Goal: Transaction & Acquisition: Purchase product/service

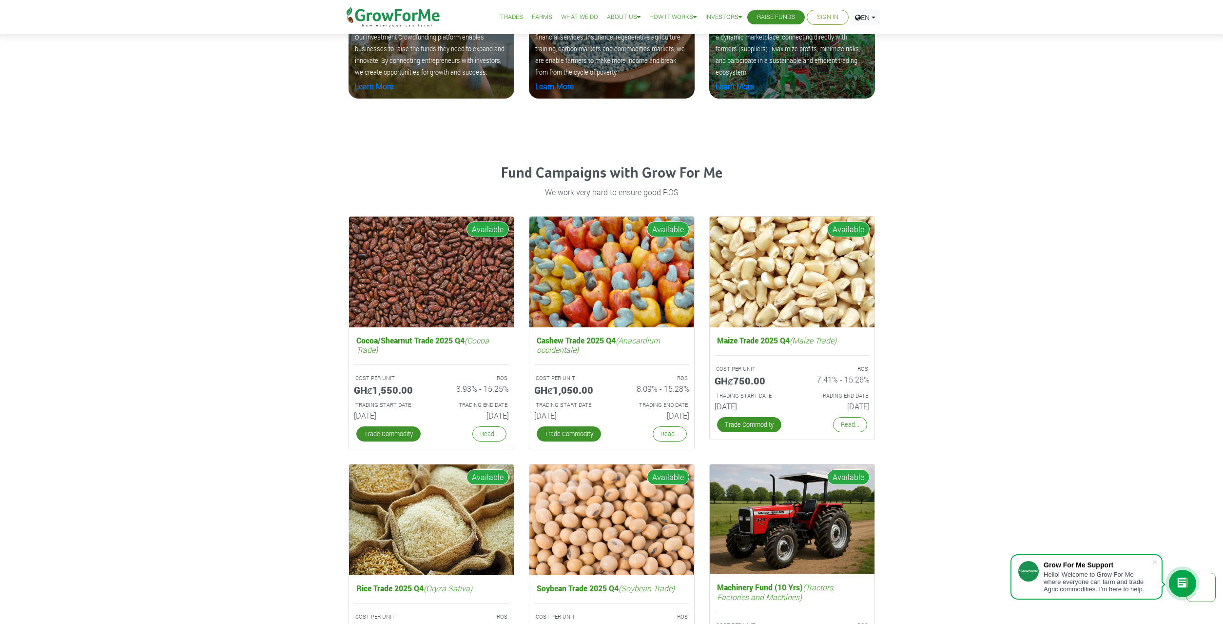
scroll to position [1691, 0]
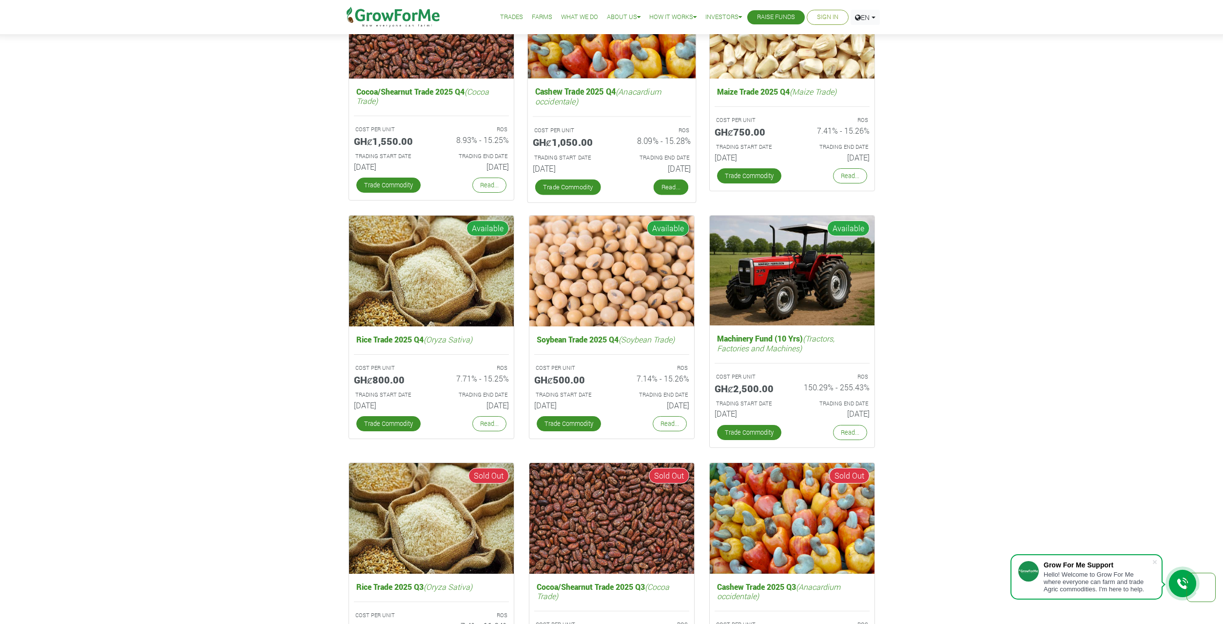
click at [672, 184] on link "Read..." at bounding box center [670, 187] width 35 height 16
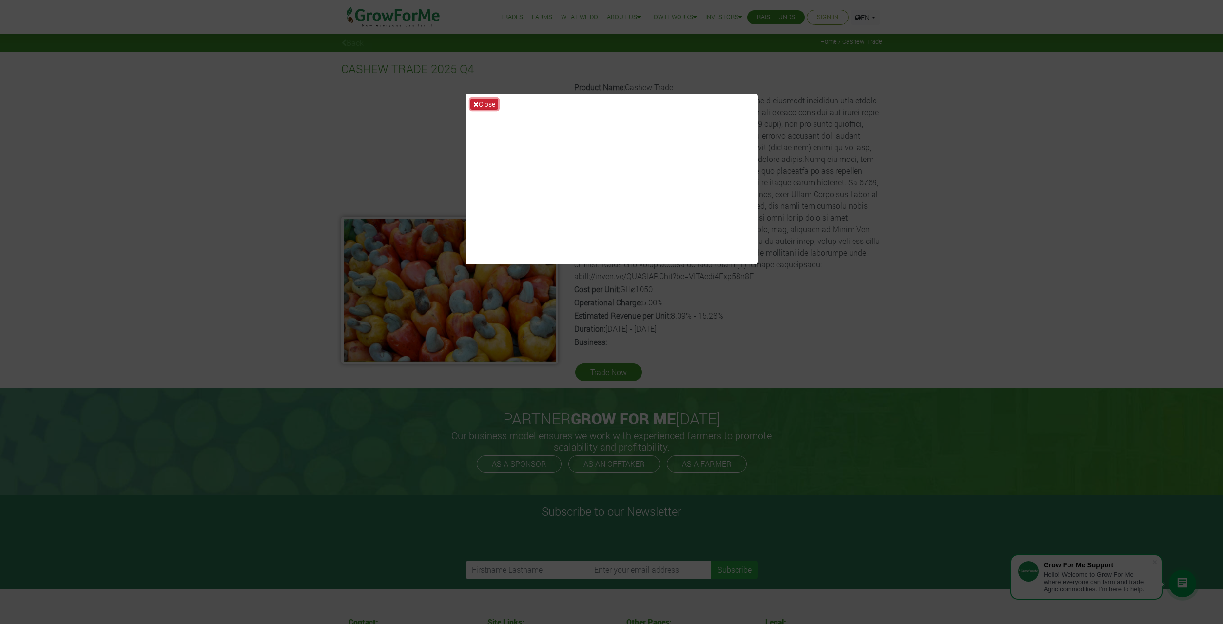
click at [490, 105] on button "Close" at bounding box center [485, 103] width 28 height 11
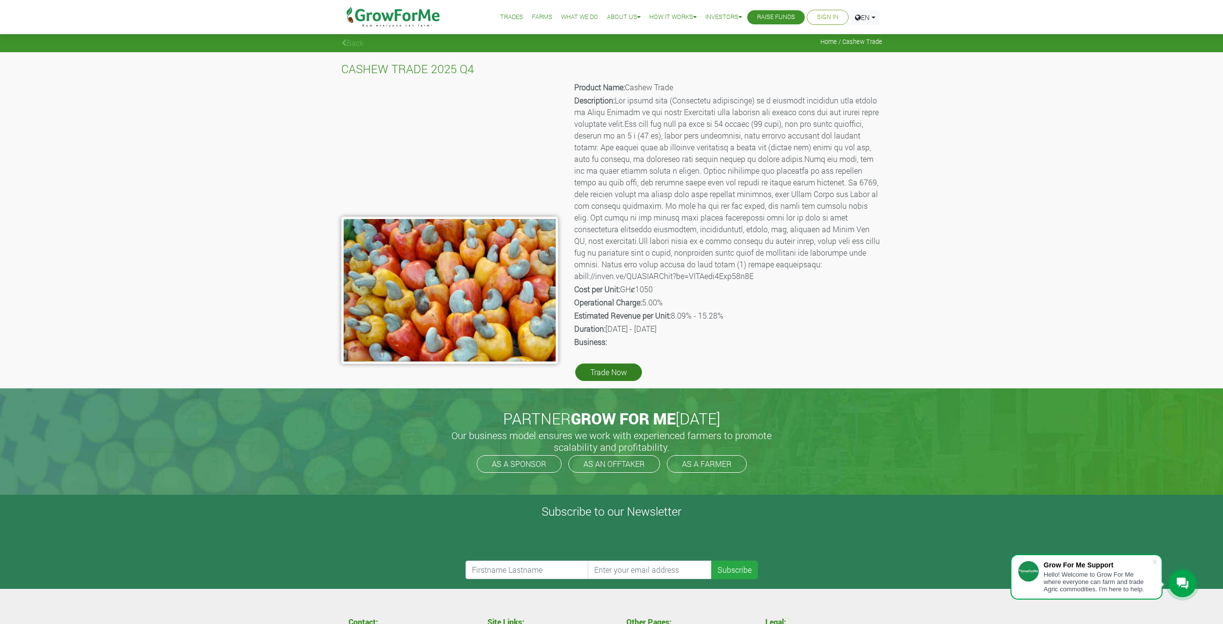
click at [604, 369] on link "Trade Now" at bounding box center [608, 372] width 67 height 18
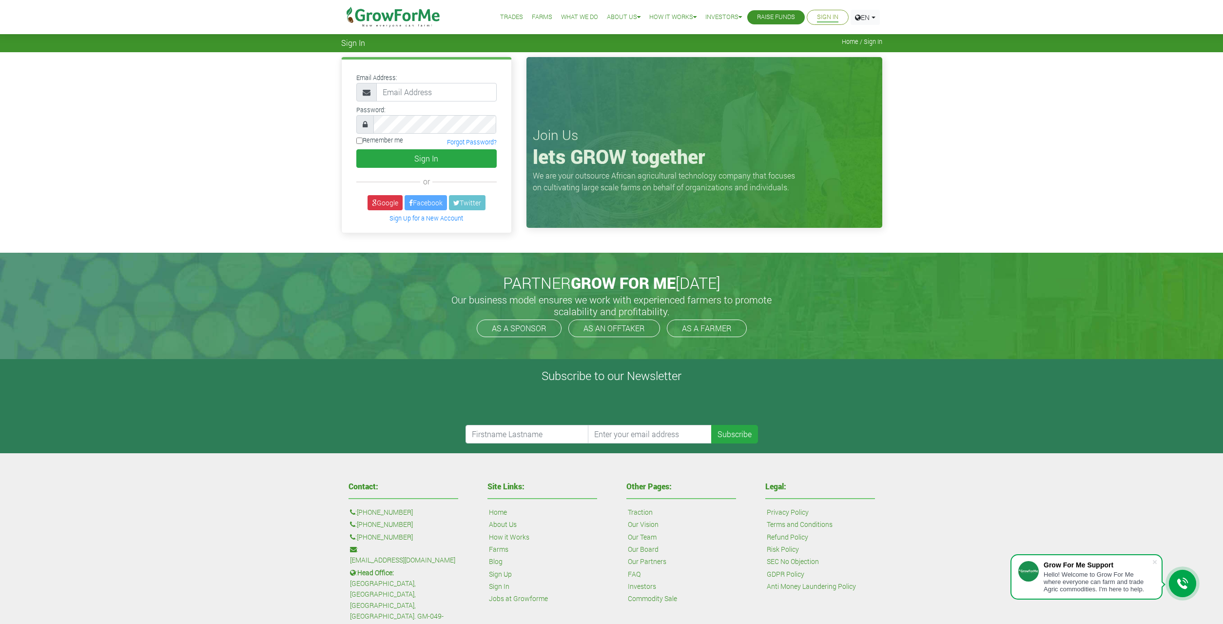
click at [427, 15] on img at bounding box center [394, 17] width 100 height 34
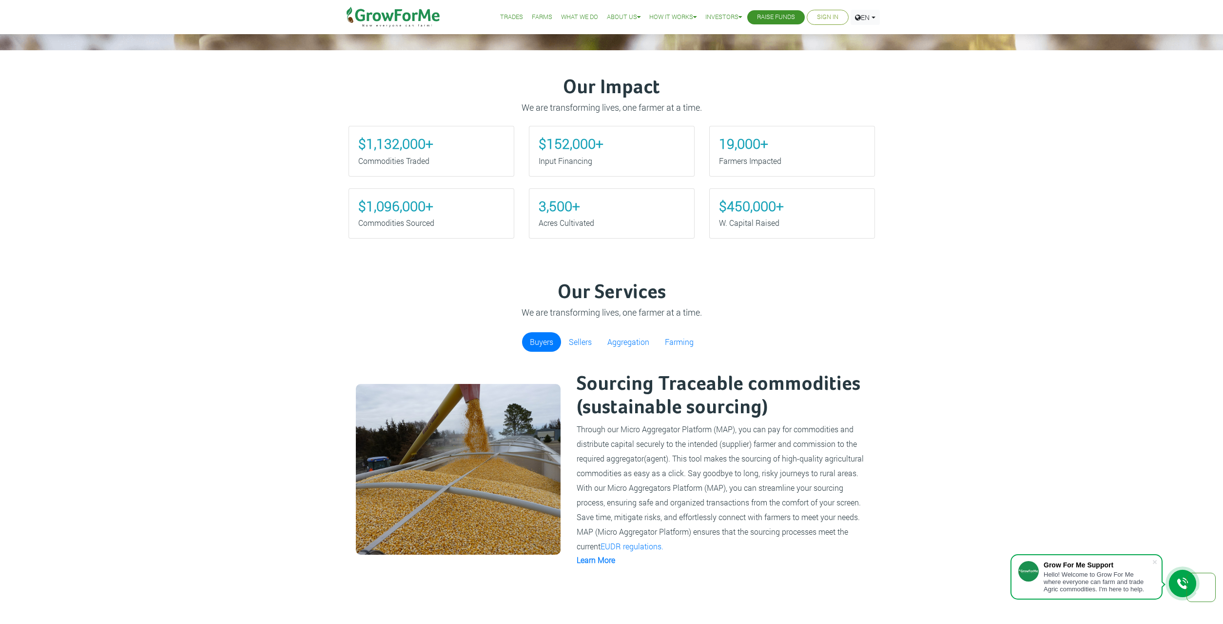
scroll to position [796, 0]
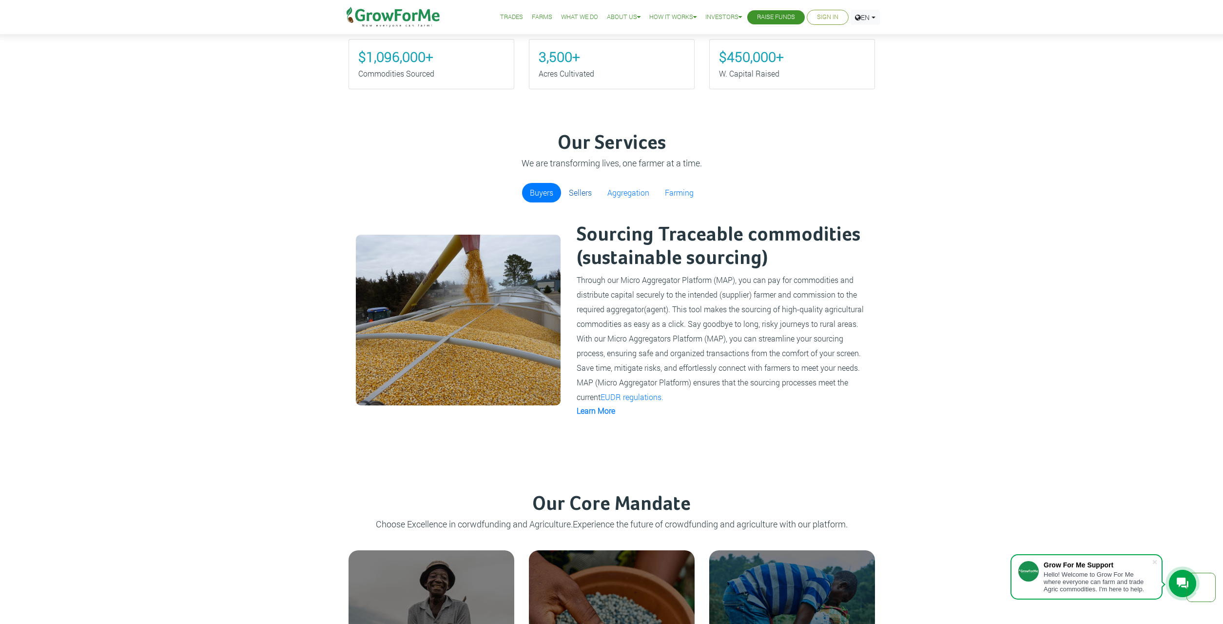
click at [577, 195] on link "Sellers" at bounding box center [580, 193] width 39 height 20
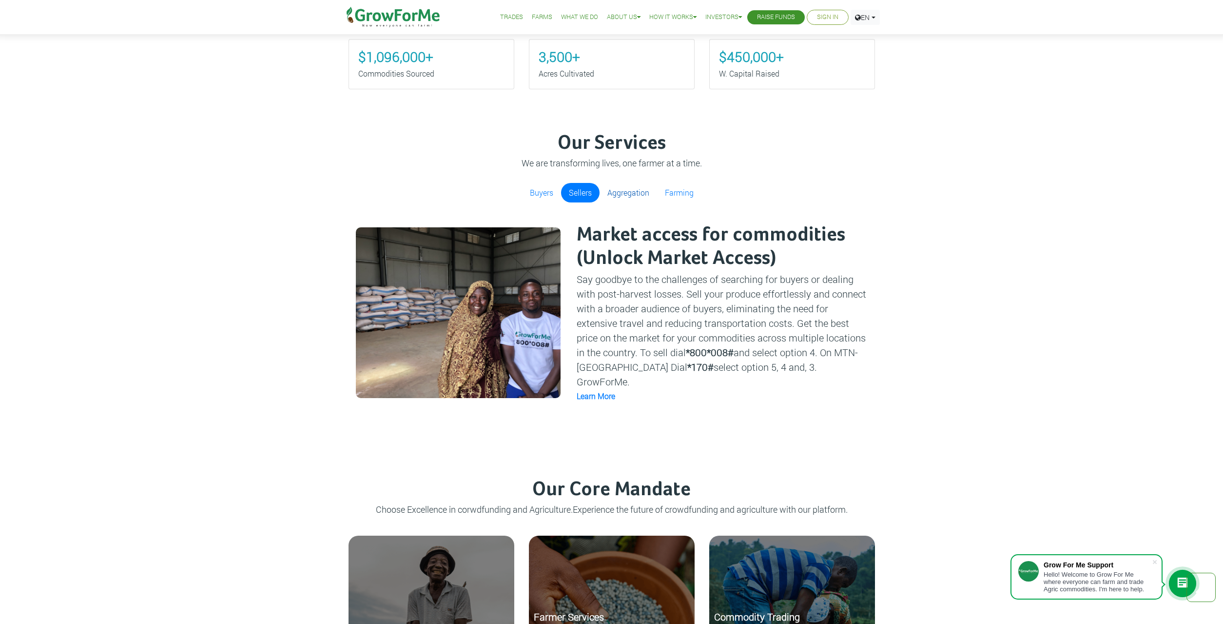
click at [622, 195] on link "Aggregation" at bounding box center [629, 193] width 58 height 20
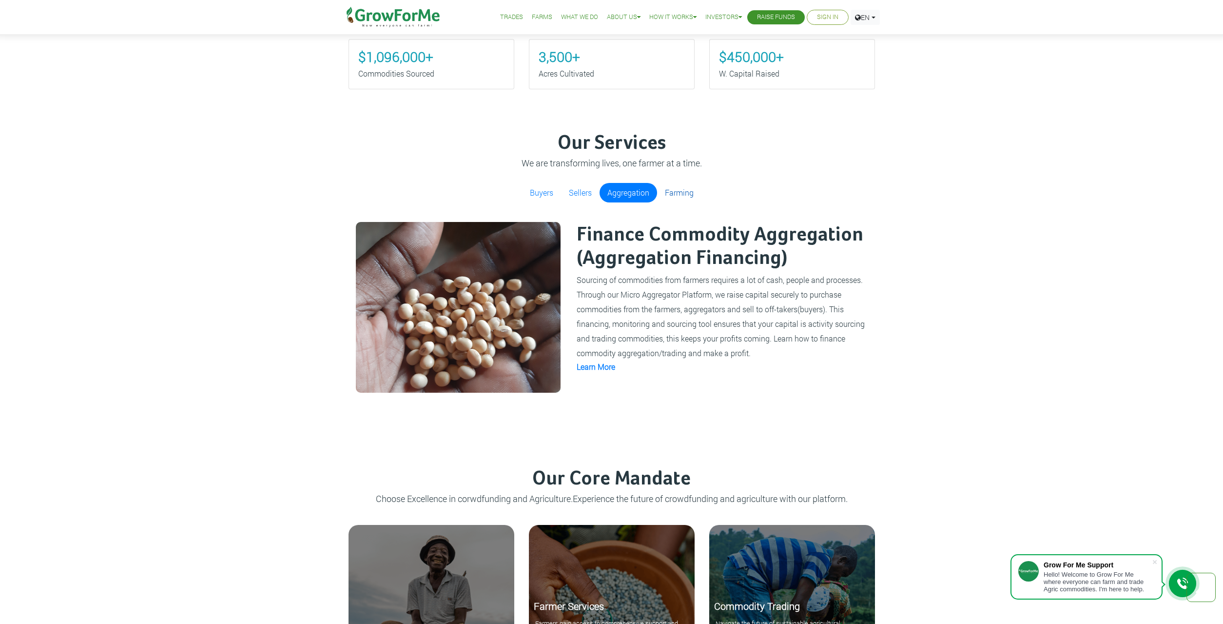
click at [685, 196] on link "Farming" at bounding box center [679, 193] width 44 height 20
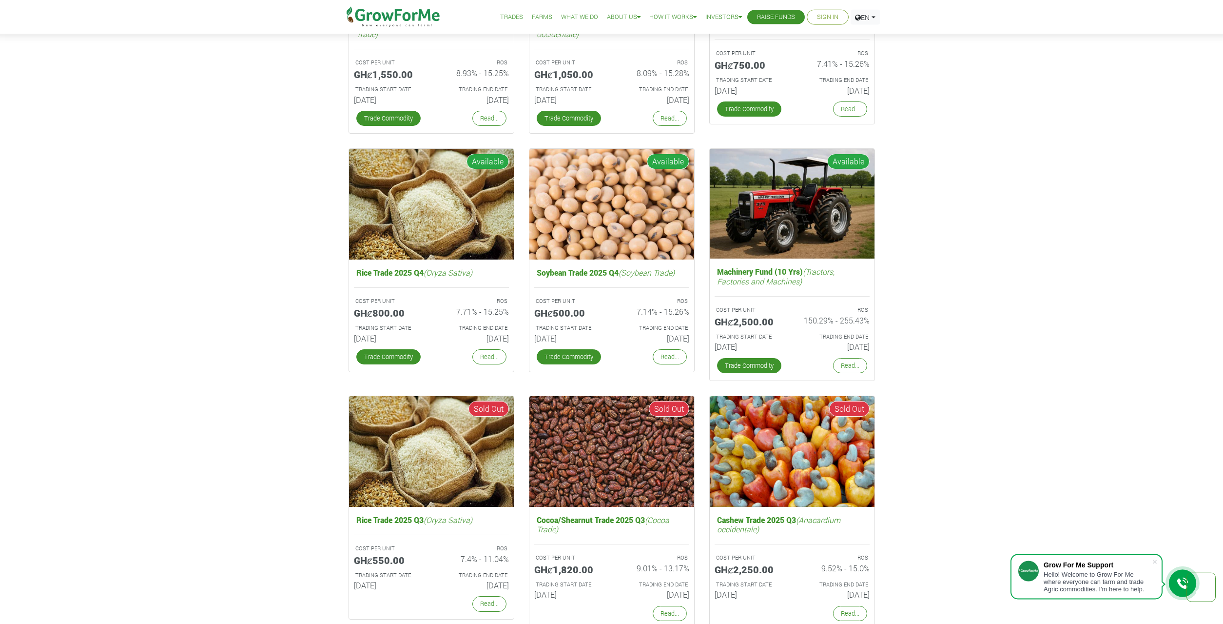
scroll to position [1691, 0]
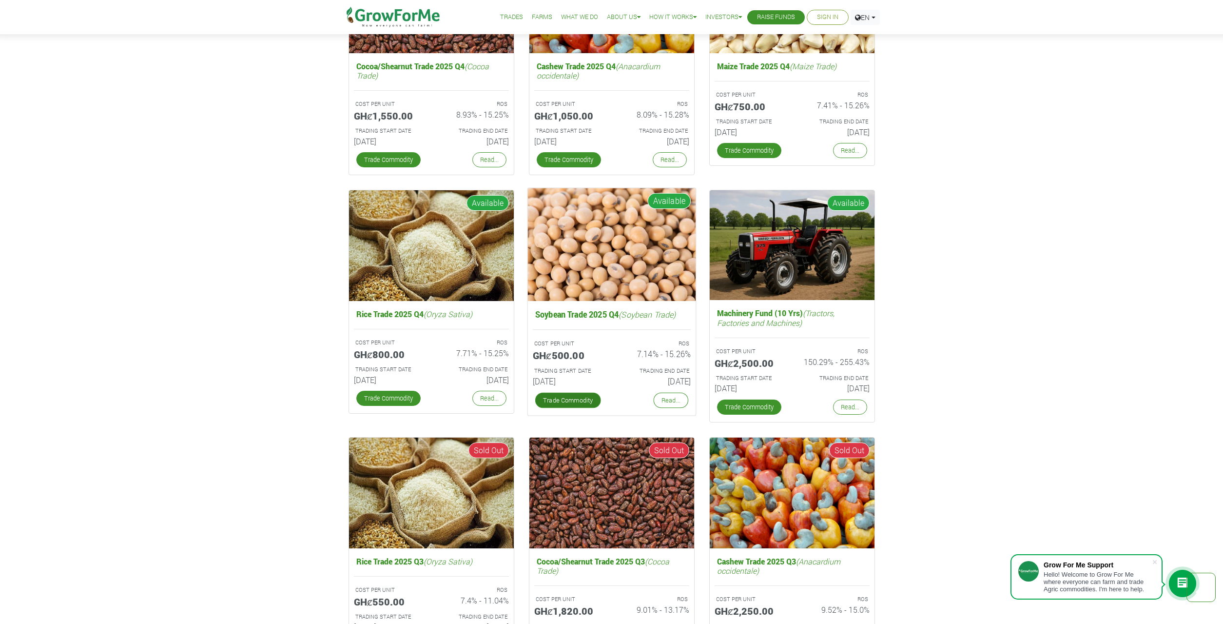
click at [576, 402] on link "Trade Commodity" at bounding box center [568, 401] width 66 height 16
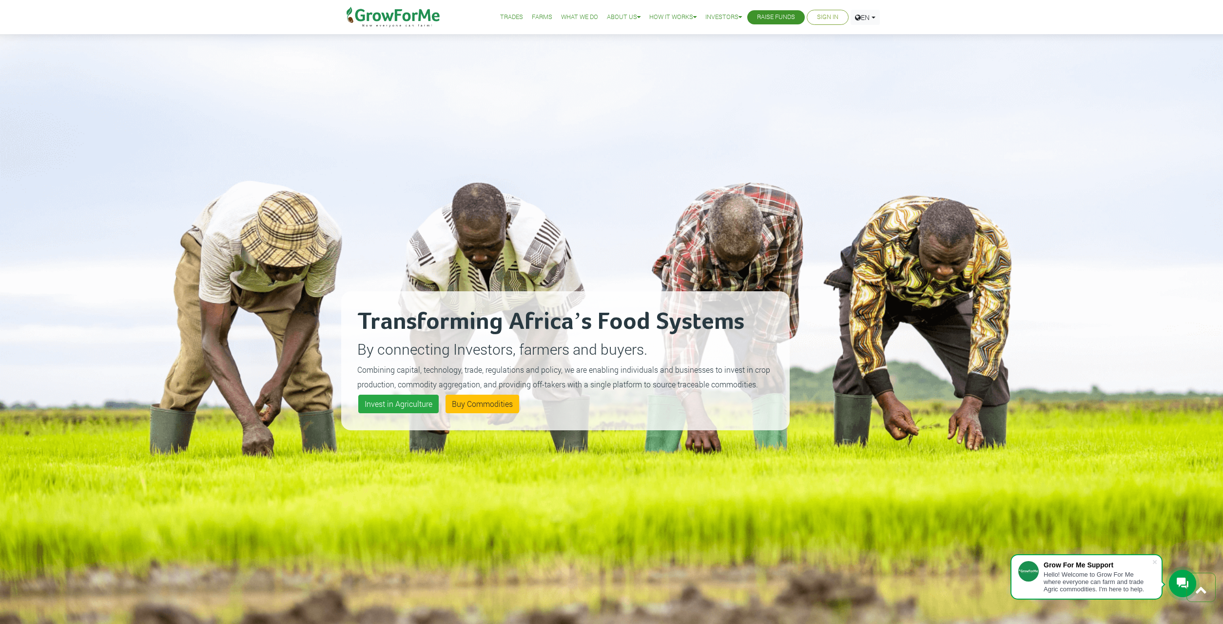
scroll to position [1691, 0]
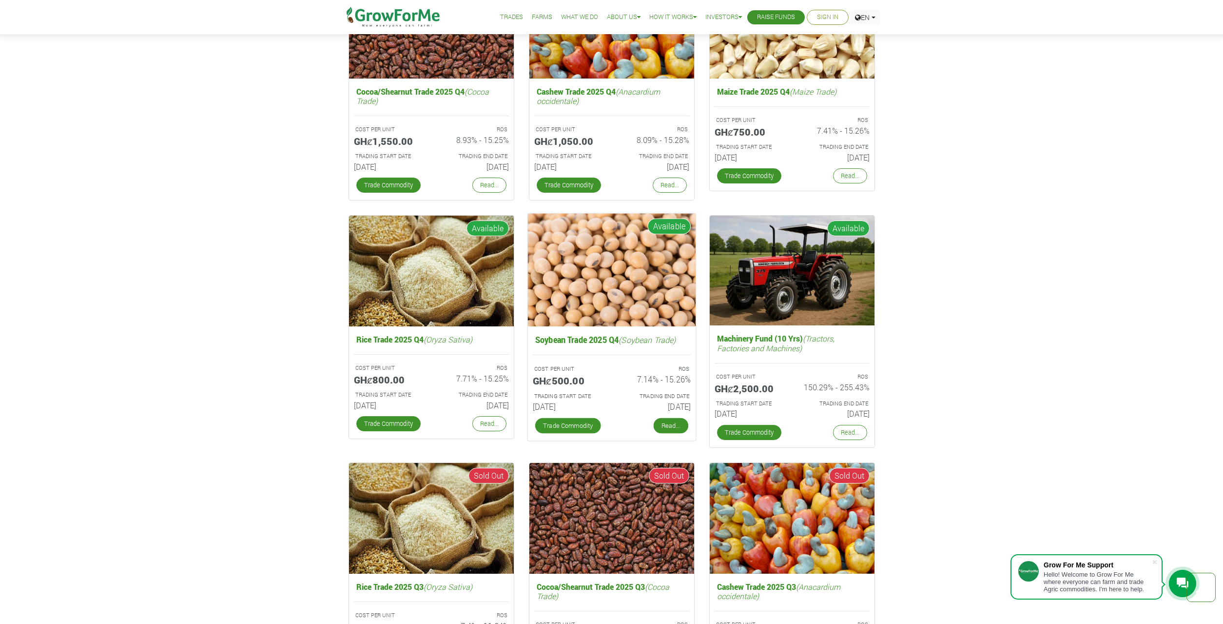
click at [665, 423] on link "Read..." at bounding box center [670, 426] width 35 height 16
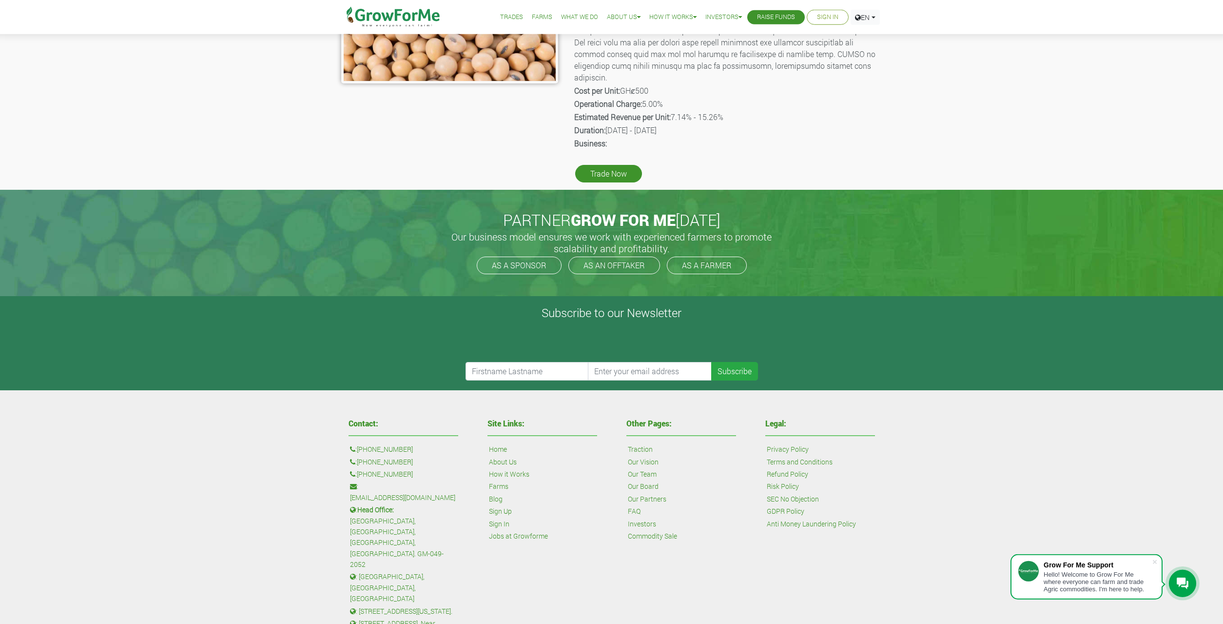
scroll to position [357, 0]
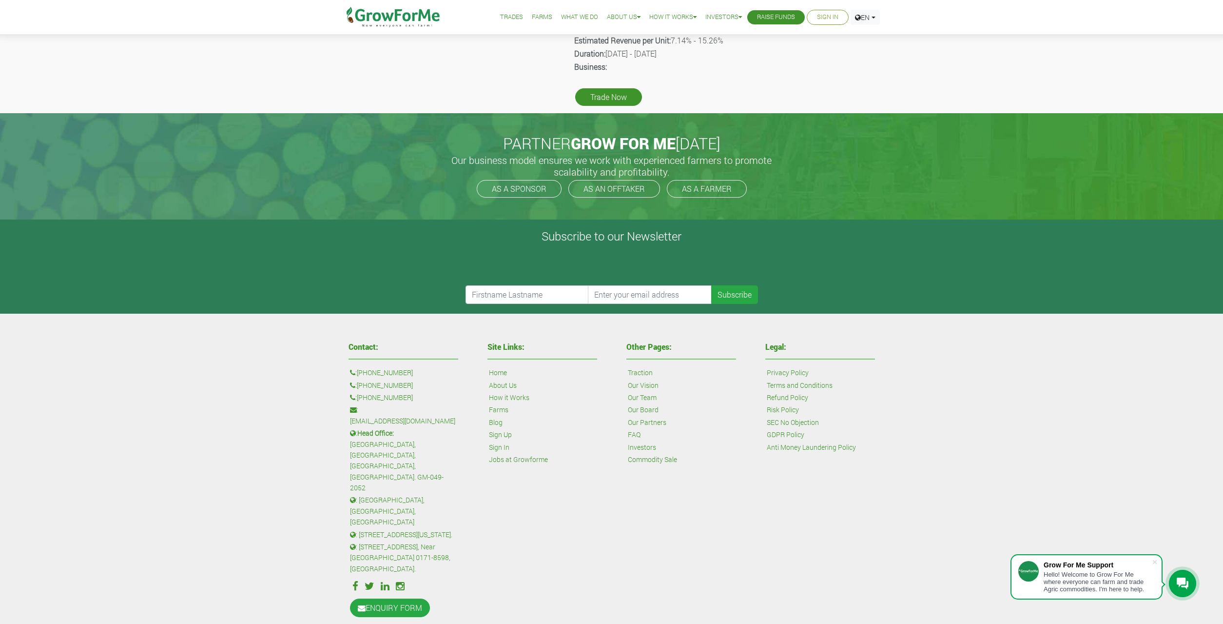
click at [640, 442] on link "Investors" at bounding box center [642, 447] width 28 height 11
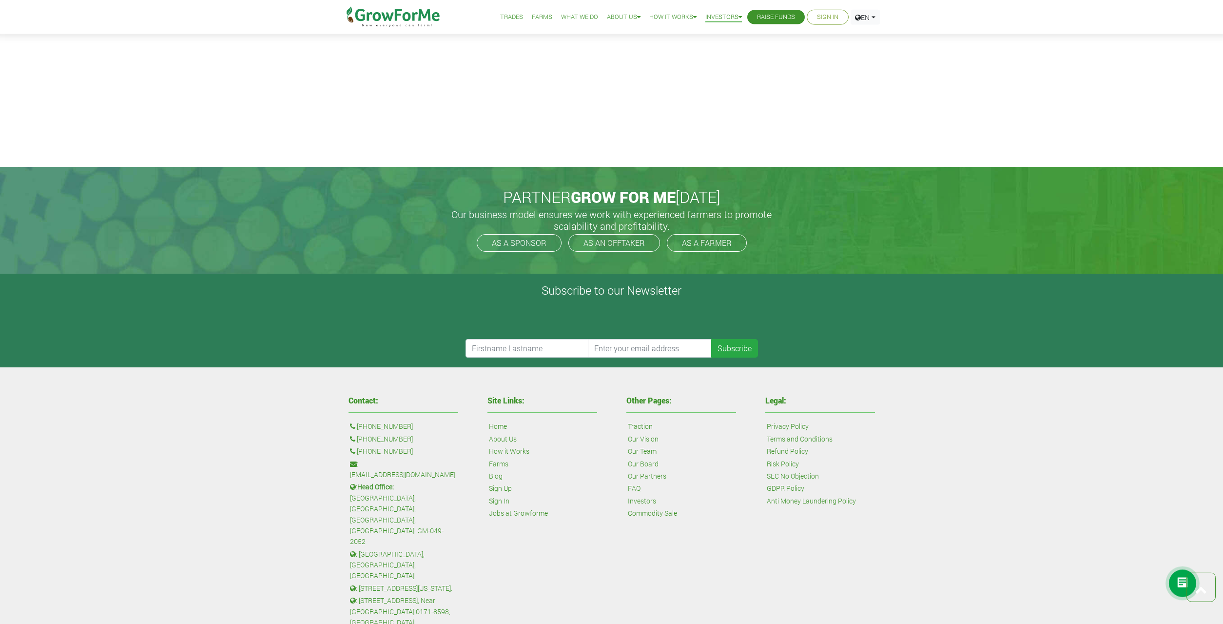
scroll to position [1995, 0]
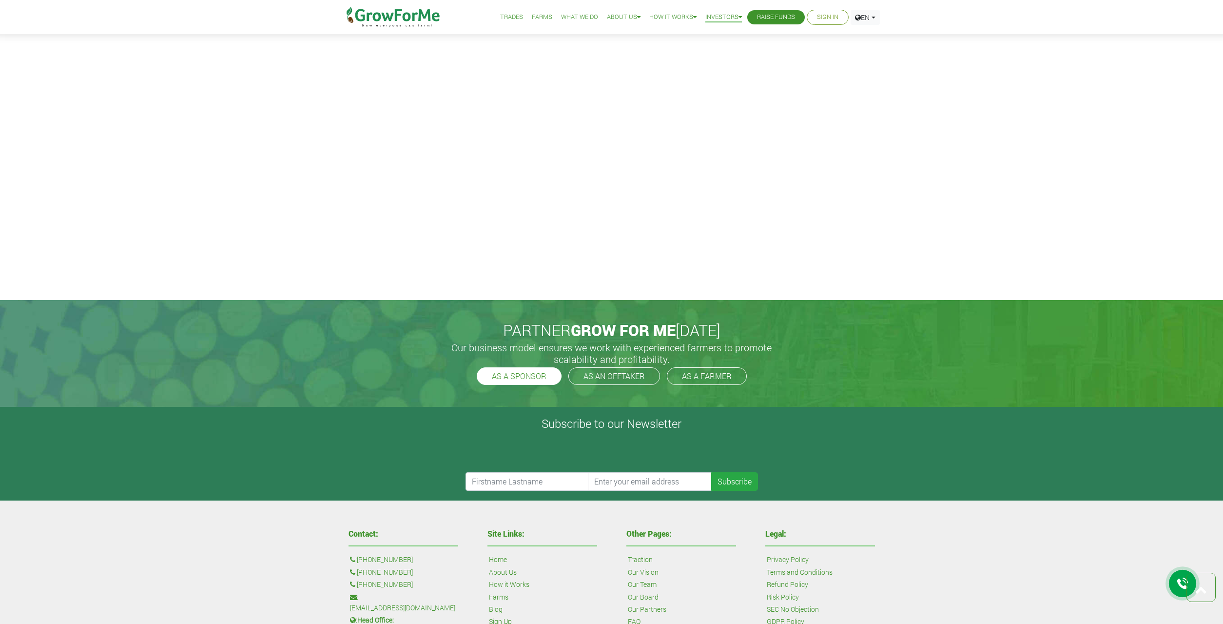
click at [509, 373] on link "AS A SPONSOR" at bounding box center [519, 376] width 85 height 18
